Goal: Task Accomplishment & Management: Complete application form

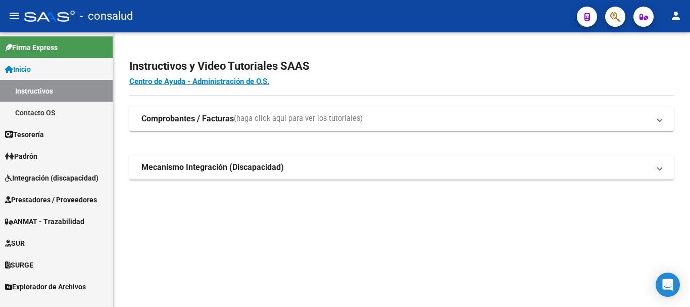
click at [97, 203] on span "Prestadores / Proveedores" at bounding box center [51, 199] width 92 height 11
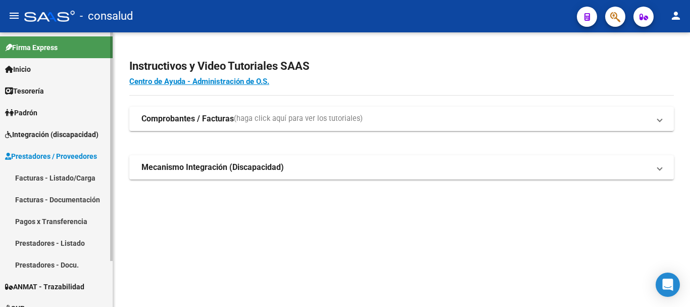
click at [92, 174] on link "Facturas - Listado/Carga" at bounding box center [56, 178] width 113 height 22
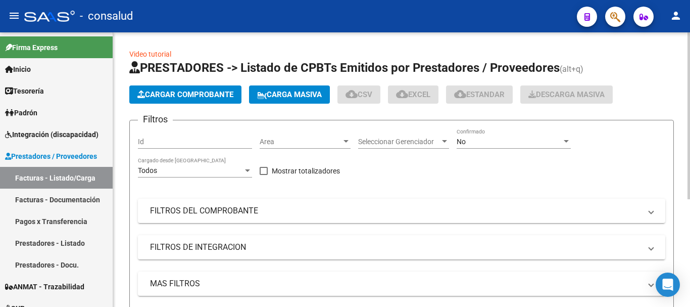
click at [188, 98] on span "Cargar Comprobante" at bounding box center [185, 94] width 96 height 9
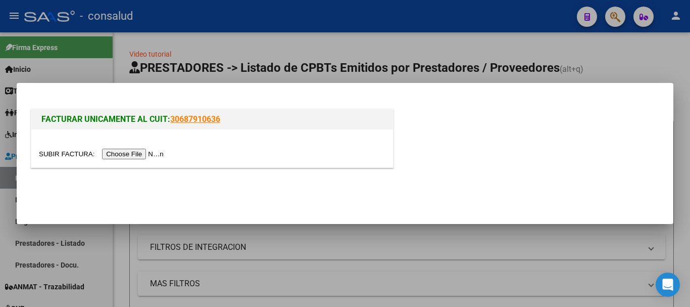
click at [148, 160] on div at bounding box center [212, 148] width 362 height 38
click at [149, 157] on input "file" at bounding box center [103, 154] width 128 height 11
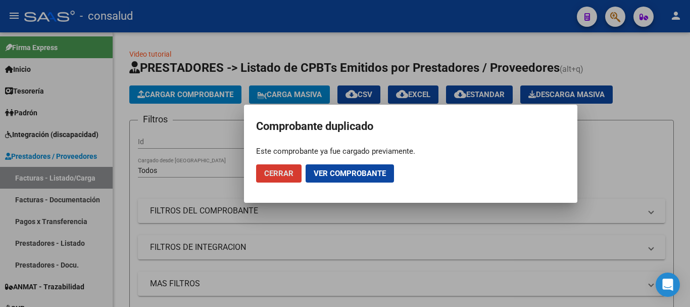
click at [285, 169] on span "Cerrar" at bounding box center [278, 173] width 29 height 9
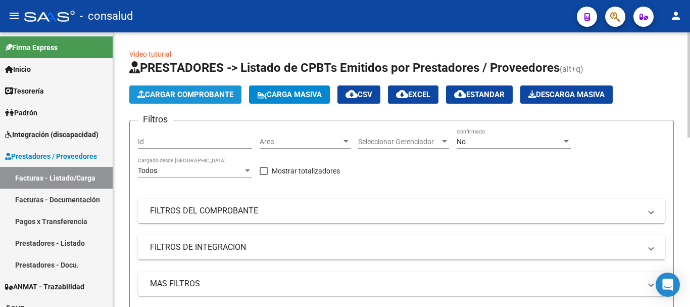
click at [181, 97] on span "Cargar Comprobante" at bounding box center [185, 94] width 96 height 9
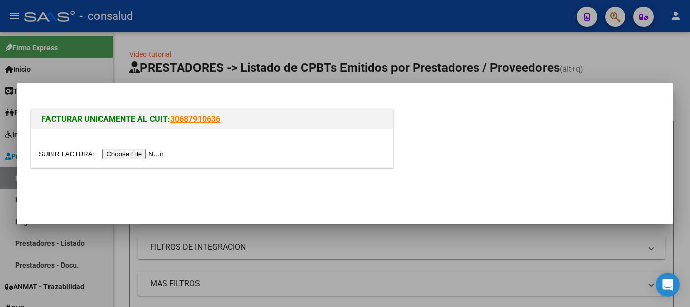
click at [164, 156] on input "file" at bounding box center [103, 154] width 128 height 11
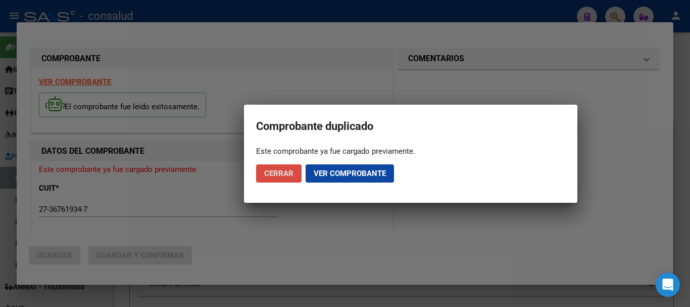
click at [276, 175] on span "Cerrar" at bounding box center [278, 173] width 29 height 9
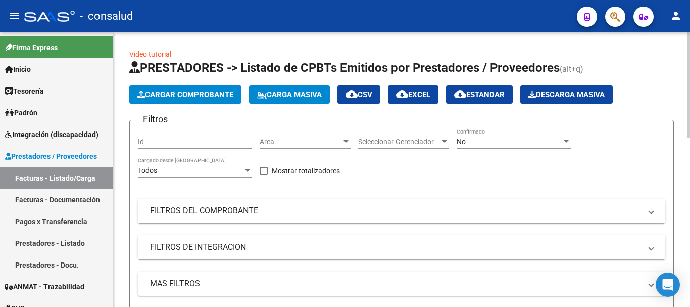
click at [197, 96] on span "Cargar Comprobante" at bounding box center [185, 94] width 96 height 9
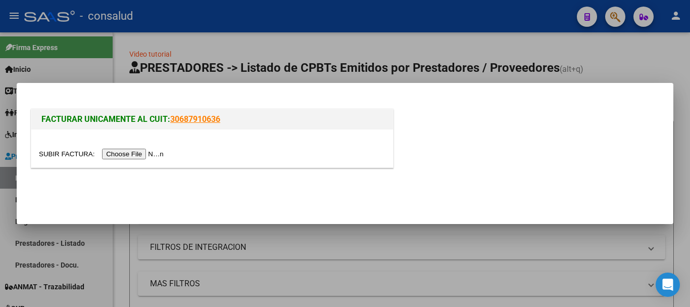
click at [144, 151] on input "file" at bounding box center [103, 154] width 128 height 11
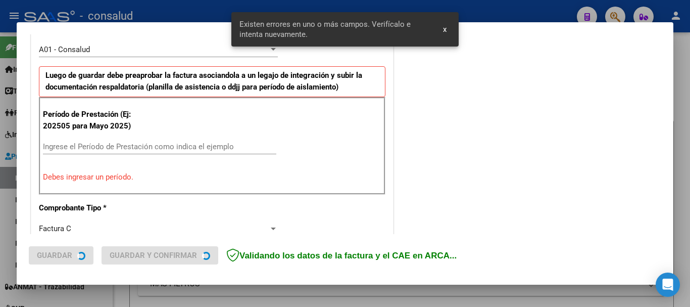
scroll to position [303, 0]
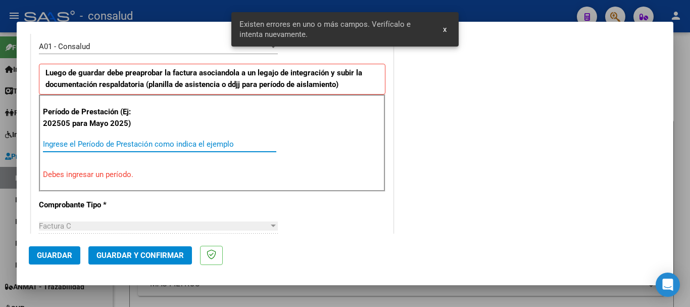
click at [172, 142] on input "Ingrese el Período de Prestación como indica el ejemplo" at bounding box center [159, 143] width 233 height 9
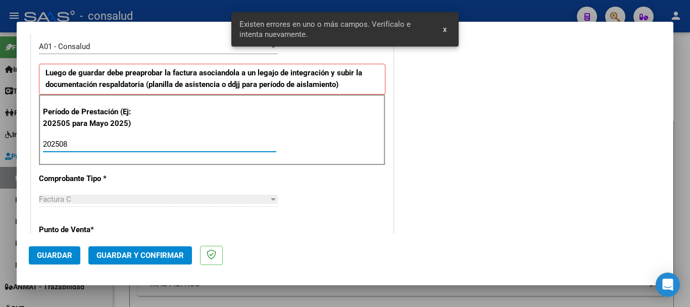
type input "202508"
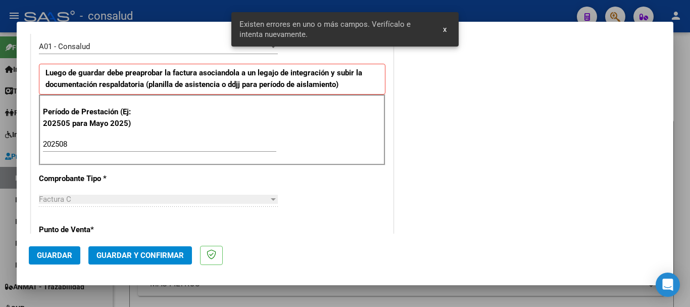
scroll to position [696, 0]
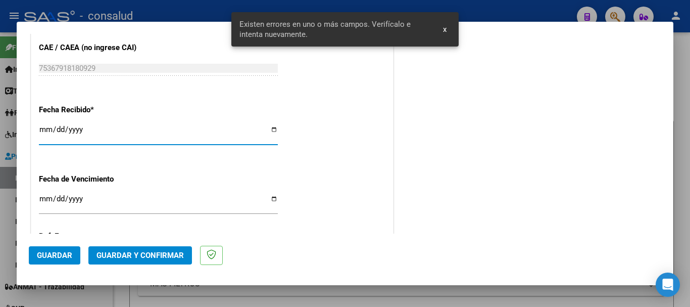
click at [71, 242] on mat-dialog-actions "Guardar Guardar y Confirmar" at bounding box center [345, 253] width 632 height 40
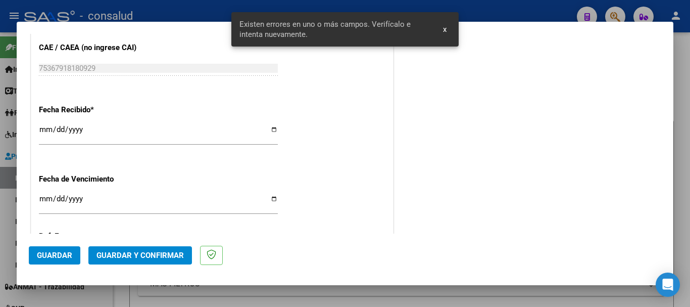
click at [68, 251] on span "Guardar" at bounding box center [54, 255] width 35 height 9
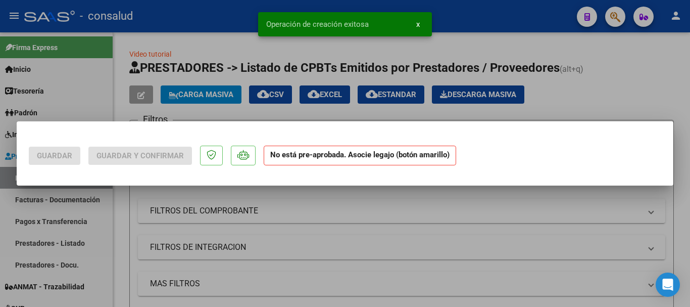
scroll to position [0, 0]
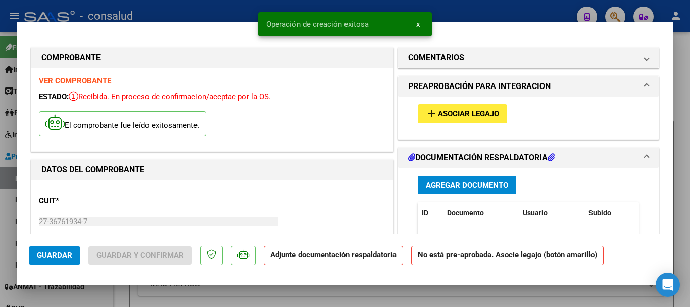
click at [453, 118] on span "Asociar Legajo" at bounding box center [468, 114] width 61 height 9
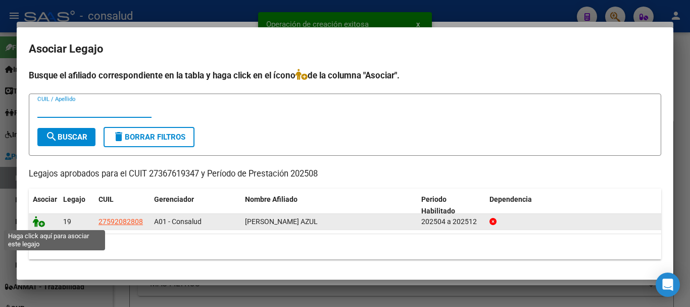
click at [36, 223] on icon at bounding box center [39, 221] width 12 height 11
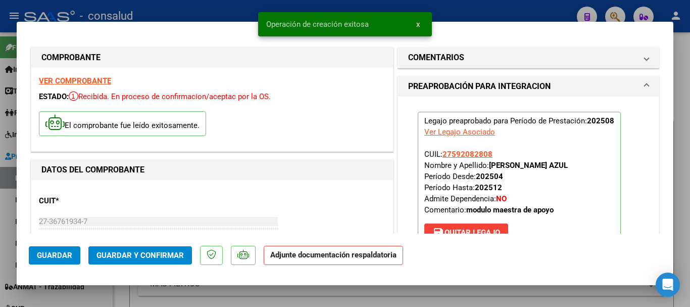
scroll to position [152, 0]
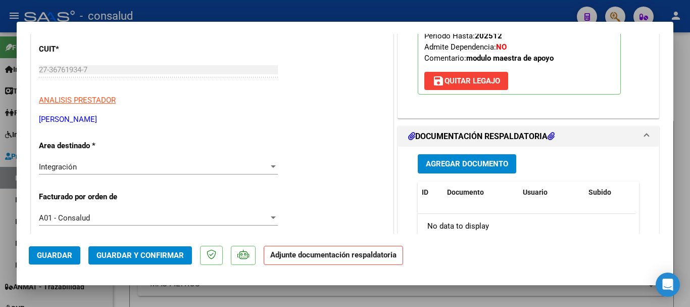
click at [437, 170] on button "Agregar Documento" at bounding box center [467, 163] width 98 height 19
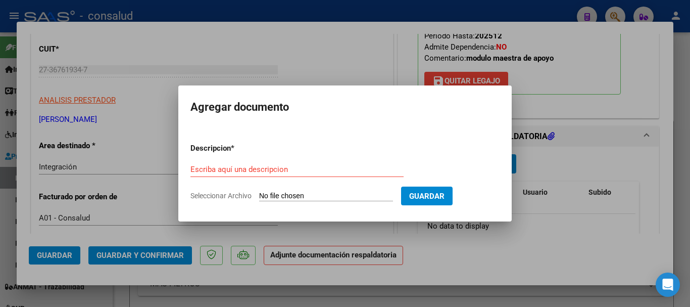
click at [276, 196] on input "Seleccionar Archivo" at bounding box center [326, 196] width 134 height 10
type input "C:\fakepath\[PERSON_NAME] planilla maestra 202508.pdf"
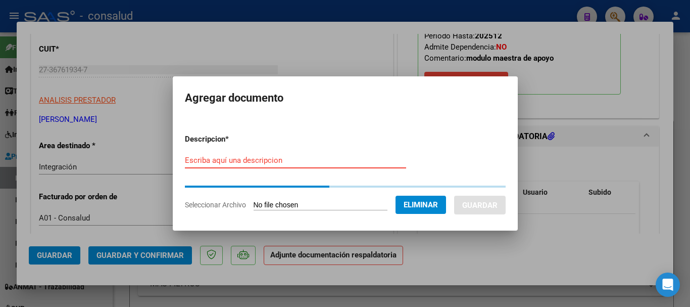
click at [226, 161] on input "Escriba aquí una descripcion" at bounding box center [295, 160] width 221 height 9
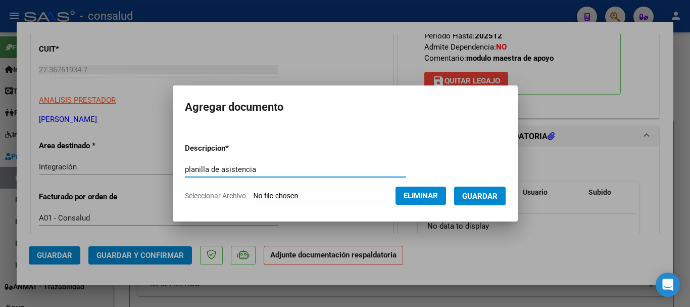
type input "planilla de asistencia"
click at [492, 199] on span "Guardar" at bounding box center [479, 195] width 35 height 9
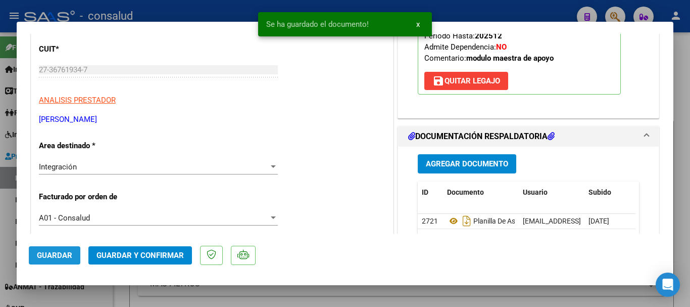
click at [59, 253] on span "Guardar" at bounding box center [54, 255] width 35 height 9
click at [144, 259] on span "Guardar y Confirmar" at bounding box center [139, 255] width 87 height 9
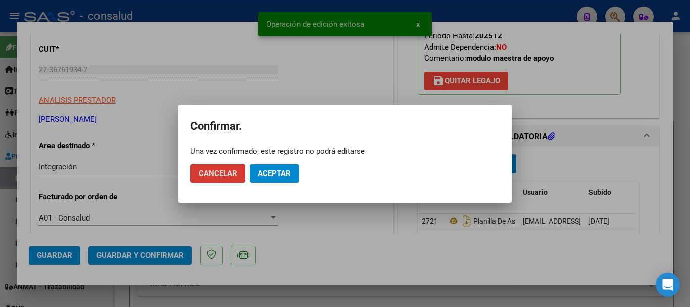
click at [284, 178] on button "Aceptar" at bounding box center [275, 173] width 50 height 18
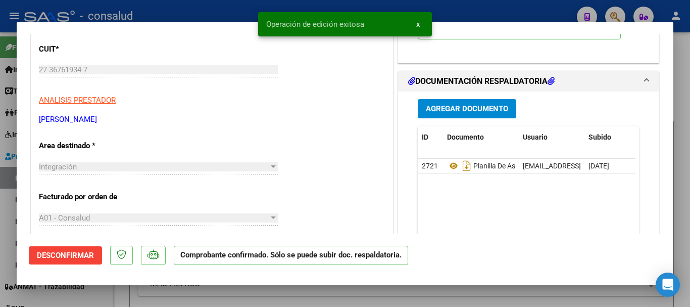
type input "$ 0,00"
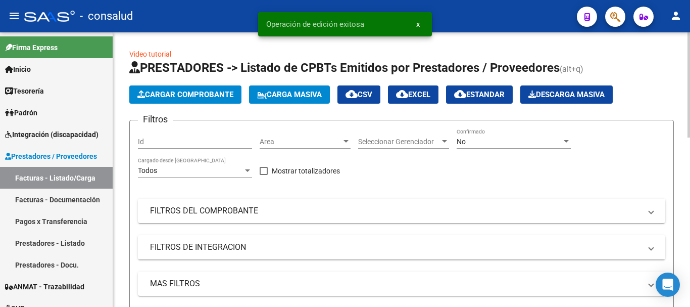
click at [195, 98] on span "Cargar Comprobante" at bounding box center [185, 94] width 96 height 9
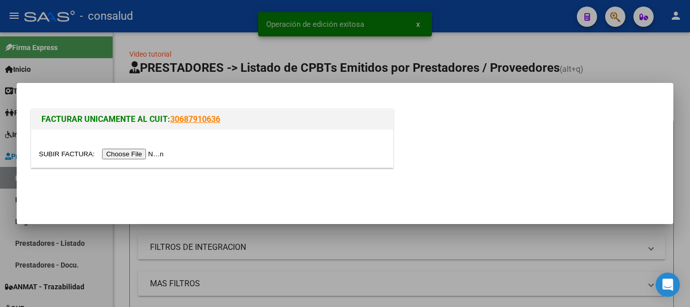
click at [161, 155] on input "file" at bounding box center [103, 154] width 128 height 11
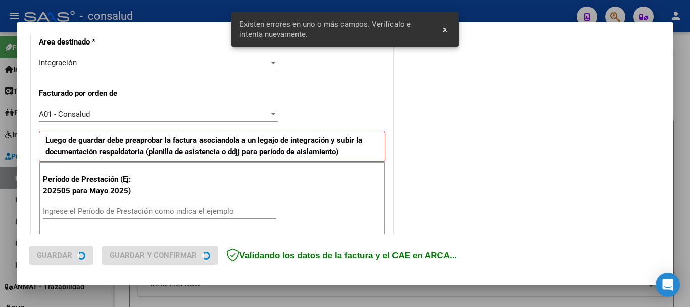
scroll to position [284, 0]
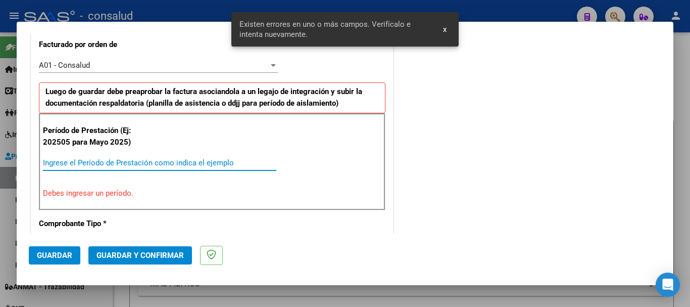
click at [151, 161] on input "Ingrese el Período de Prestación como indica el ejemplo" at bounding box center [159, 162] width 233 height 9
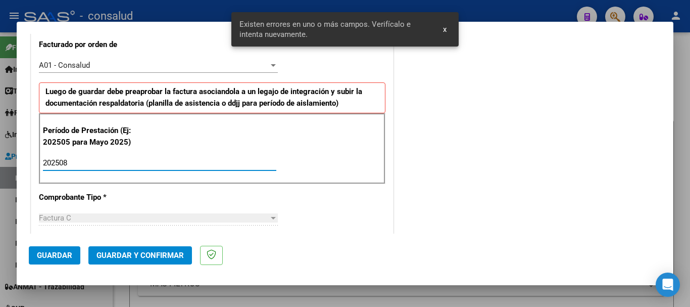
type input "202508"
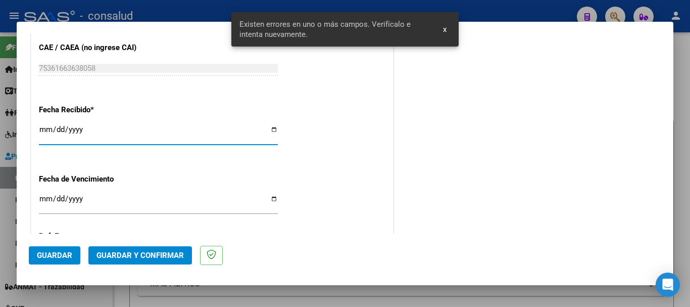
click at [64, 251] on span "Guardar" at bounding box center [54, 255] width 35 height 9
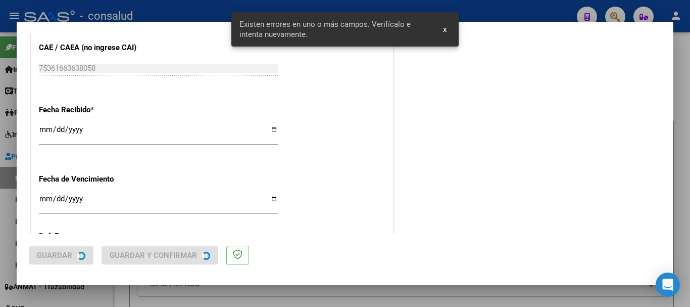
scroll to position [0, 0]
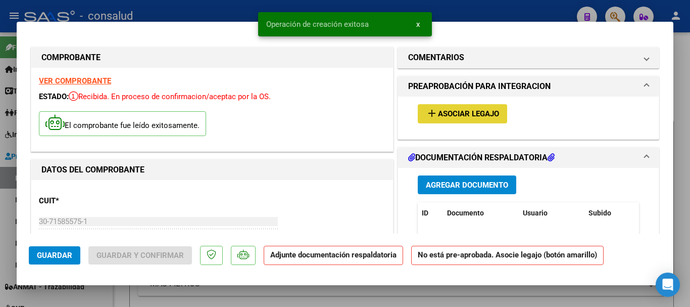
click at [441, 114] on span "Asociar Legajo" at bounding box center [468, 114] width 61 height 9
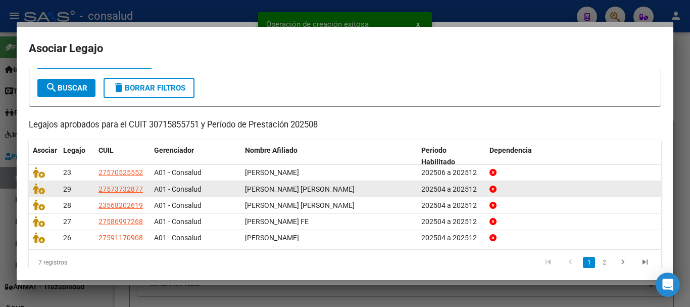
scroll to position [66, 0]
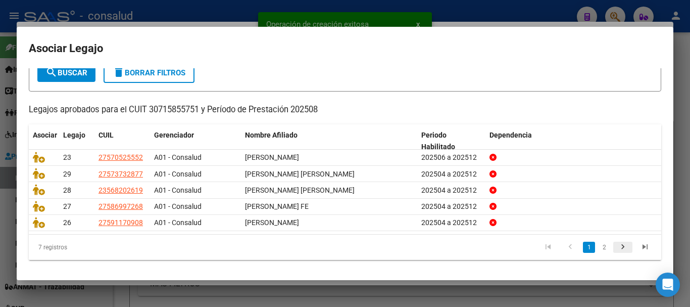
click at [616, 247] on icon "go to next page" at bounding box center [622, 248] width 13 height 12
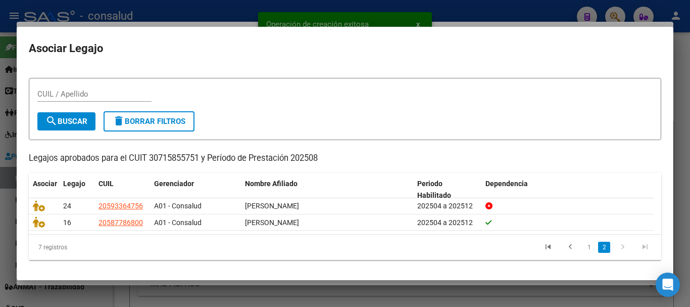
scroll to position [16, 0]
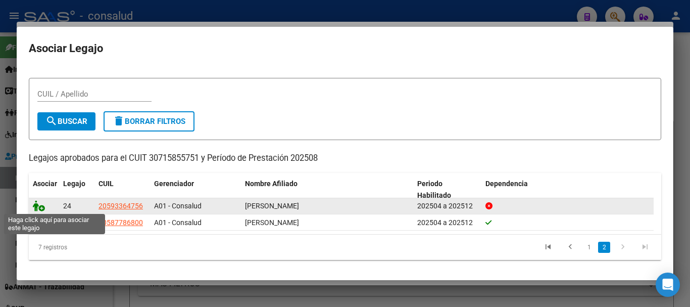
click at [36, 206] on icon at bounding box center [39, 205] width 12 height 11
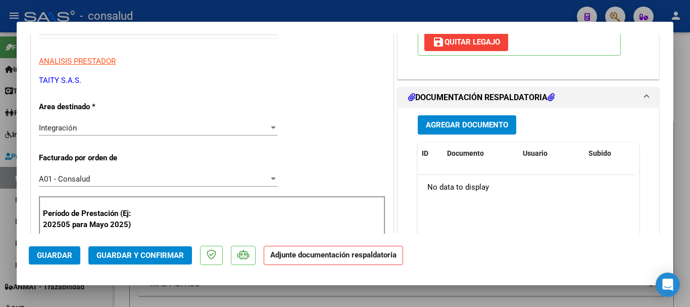
scroll to position [202, 0]
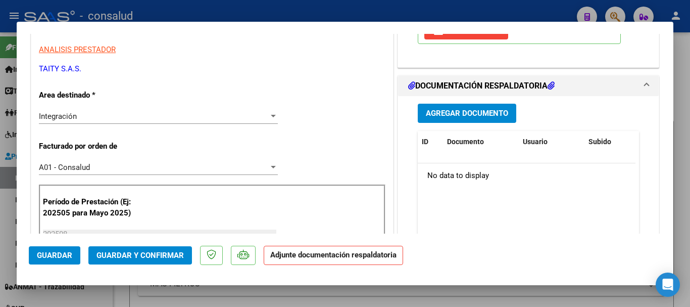
click at [425, 122] on button "Agregar Documento" at bounding box center [467, 113] width 98 height 19
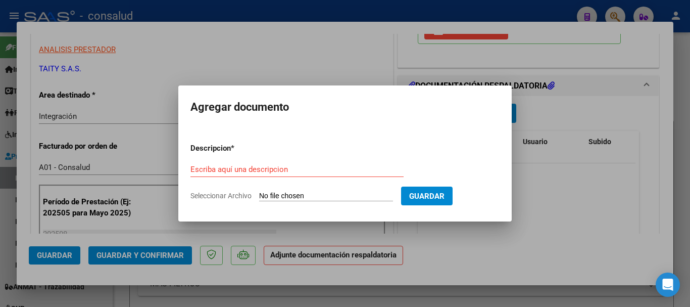
click at [283, 193] on input "Seleccionar Archivo" at bounding box center [326, 196] width 134 height 10
type input "C:\fakepath\[PERSON_NAME] planilla MET 202508.pdf"
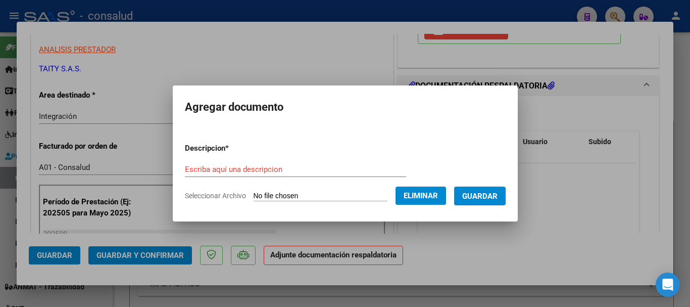
click at [241, 165] on input "Escriba aquí una descripcion" at bounding box center [295, 169] width 221 height 9
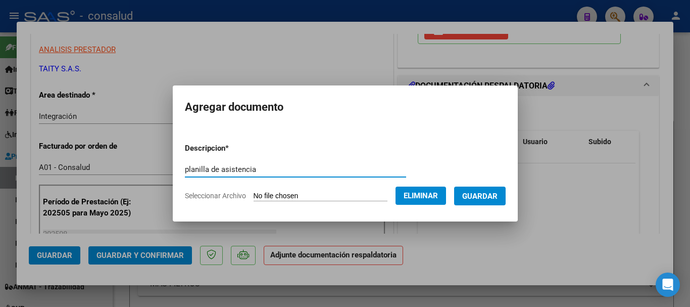
type input "planilla de asistencia"
click at [488, 200] on span "Guardar" at bounding box center [479, 195] width 35 height 9
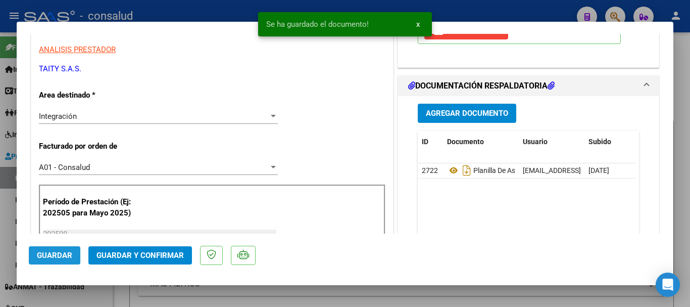
click at [53, 259] on span "Guardar" at bounding box center [54, 255] width 35 height 9
click at [177, 260] on button "Guardar y Confirmar" at bounding box center [140, 255] width 104 height 18
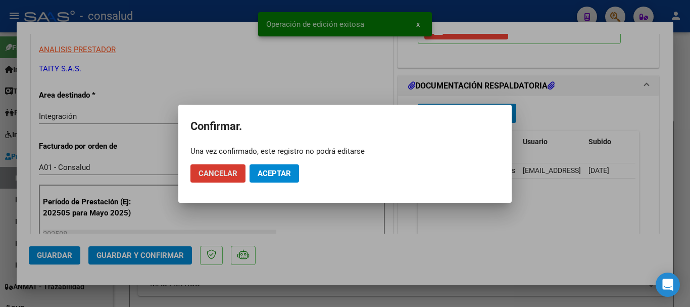
click at [290, 165] on button "Aceptar" at bounding box center [275, 173] width 50 height 18
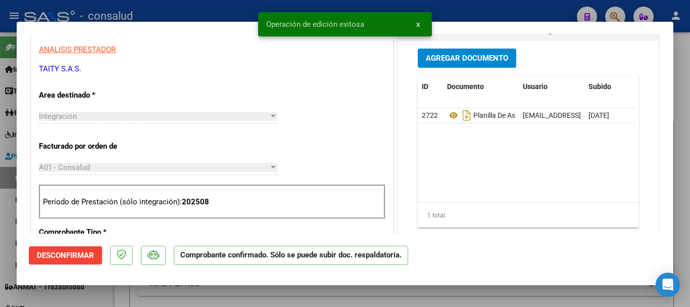
type input "$ 0,00"
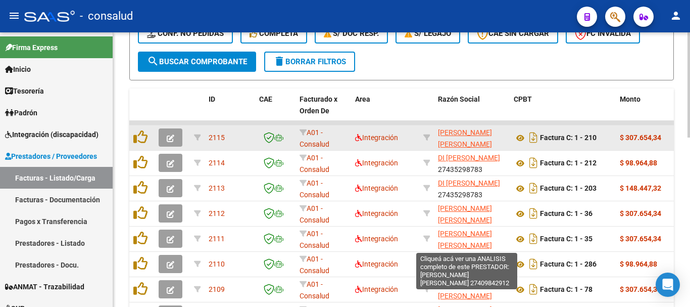
scroll to position [303, 0]
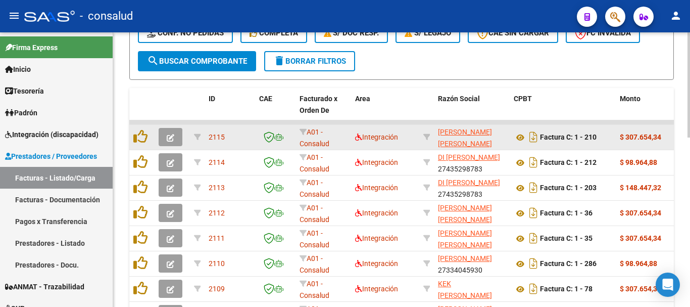
click at [162, 138] on button "button" at bounding box center [171, 137] width 24 height 18
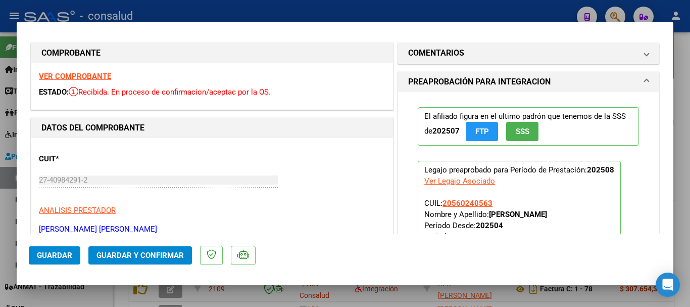
scroll to position [0, 0]
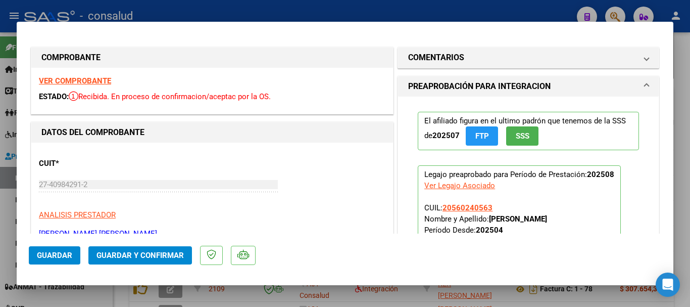
click at [85, 80] on strong "VER COMPROBANTE" at bounding box center [75, 80] width 72 height 9
click at [123, 251] on span "Guardar y Confirmar" at bounding box center [139, 255] width 87 height 9
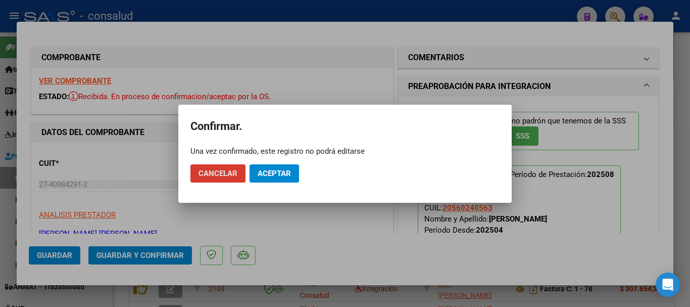
click at [285, 161] on mat-dialog-actions "Cancelar Aceptar" at bounding box center [344, 173] width 309 height 34
click at [285, 173] on span "Aceptar" at bounding box center [274, 173] width 33 height 9
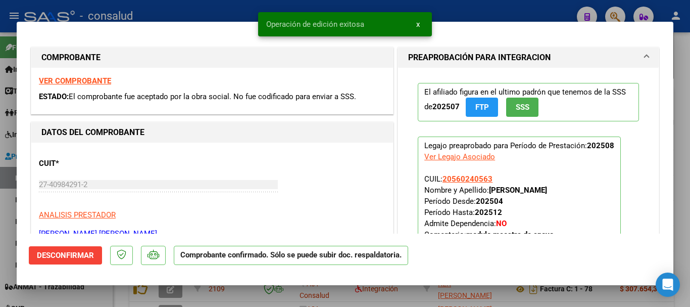
type input "$ 0,00"
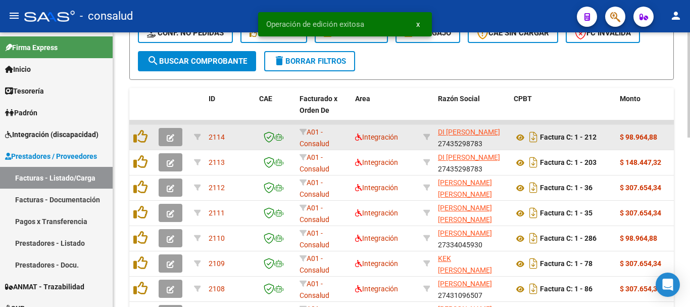
click at [176, 135] on button "button" at bounding box center [171, 137] width 24 height 18
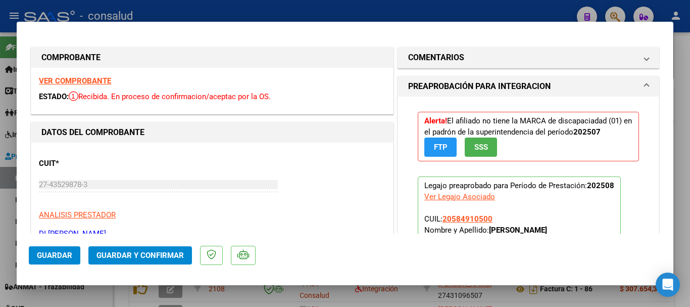
click at [92, 81] on strong "VER COMPROBANTE" at bounding box center [75, 80] width 72 height 9
click at [181, 249] on button "Guardar y Confirmar" at bounding box center [140, 255] width 104 height 18
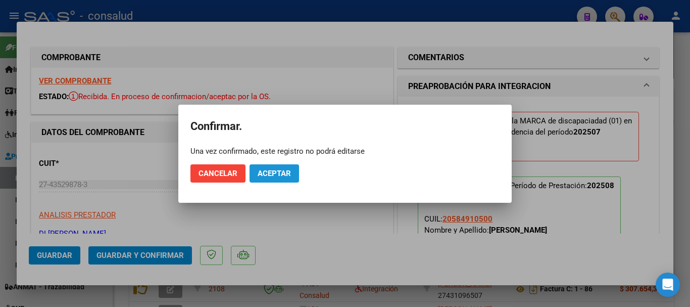
click at [264, 176] on span "Aceptar" at bounding box center [274, 173] width 33 height 9
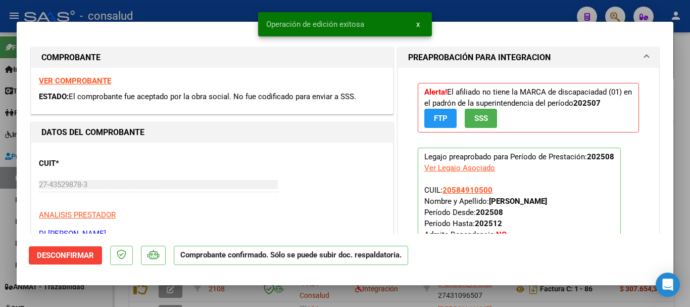
type input "$ 0,00"
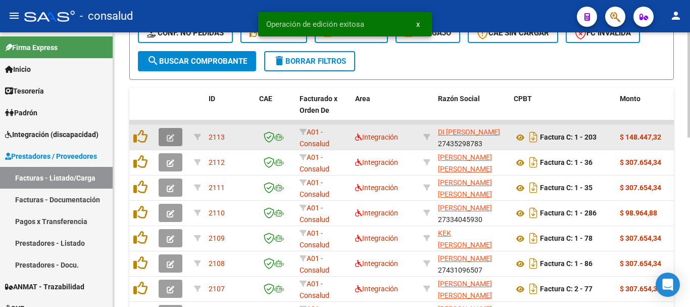
click at [174, 132] on button "button" at bounding box center [171, 137] width 24 height 18
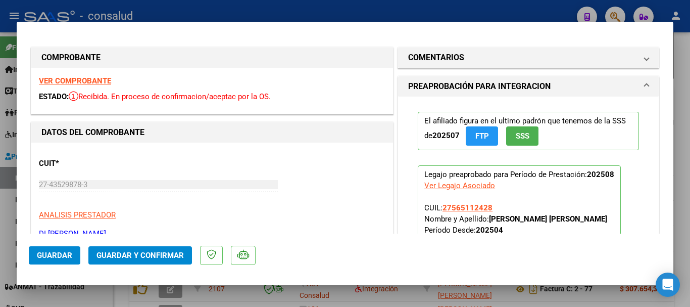
click at [86, 82] on strong "VER COMPROBANTE" at bounding box center [75, 80] width 72 height 9
click at [137, 257] on span "Guardar y Confirmar" at bounding box center [139, 255] width 87 height 9
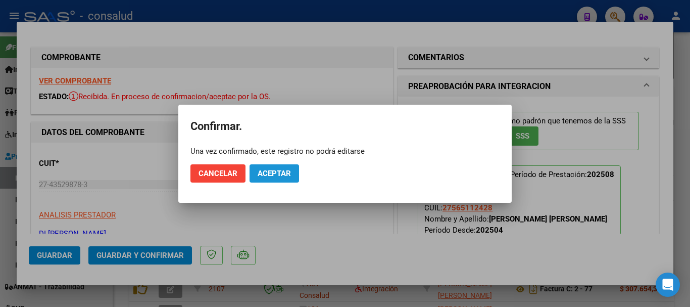
click at [275, 178] on button "Aceptar" at bounding box center [275, 173] width 50 height 18
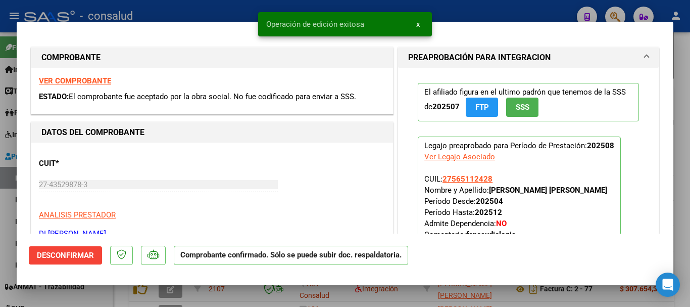
type input "$ 0,00"
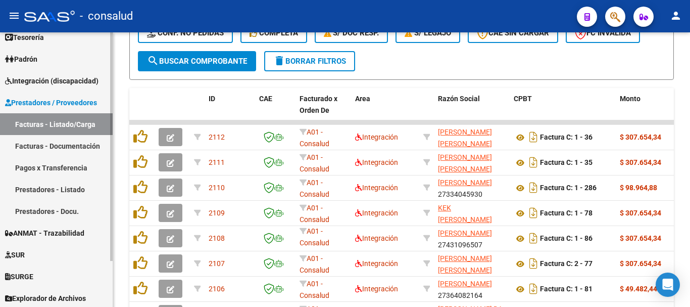
scroll to position [56, 0]
